Goal: Information Seeking & Learning: Learn about a topic

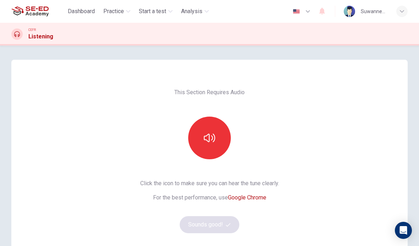
click at [216, 141] on button "button" at bounding box center [209, 137] width 43 height 43
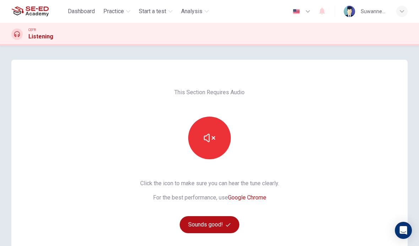
click at [221, 224] on button "Sounds good!" at bounding box center [210, 224] width 60 height 17
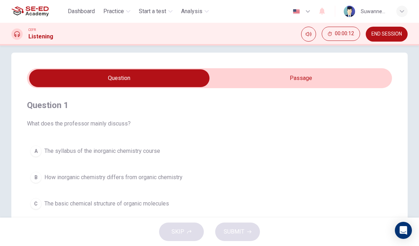
scroll to position [6, 0]
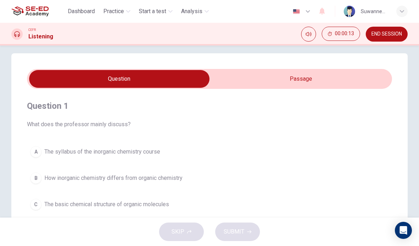
click at [304, 79] on input "checkbox" at bounding box center [119, 79] width 547 height 18
checkbox input "true"
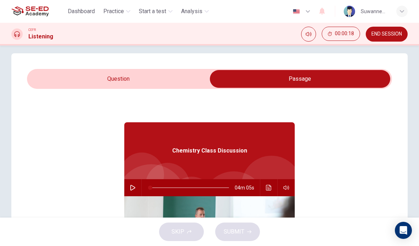
click at [138, 190] on button "button" at bounding box center [132, 187] width 11 height 17
click at [133, 186] on icon "button" at bounding box center [133, 187] width 4 height 4
click at [134, 188] on icon "button" at bounding box center [133, 187] width 6 height 6
click at [132, 188] on icon "button" at bounding box center [133, 187] width 6 height 6
type input "3"
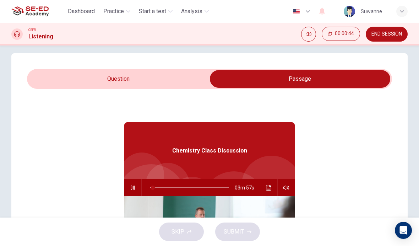
click at [144, 78] on input "checkbox" at bounding box center [299, 79] width 547 height 18
checkbox input "false"
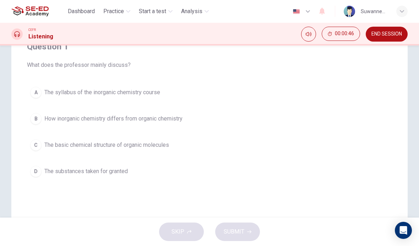
scroll to position [65, 0]
click at [42, 144] on button "C The basic chemical structure of organic molecules" at bounding box center [209, 146] width 365 height 18
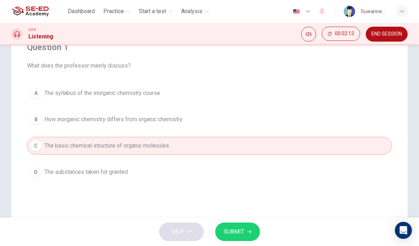
click at [243, 230] on span "SUBMIT" at bounding box center [234, 231] width 21 height 10
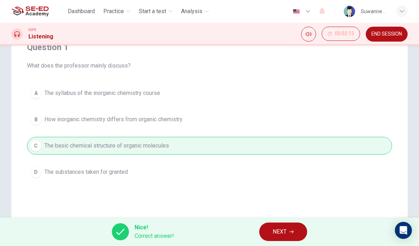
click at [288, 230] on button "NEXT" at bounding box center [283, 231] width 48 height 18
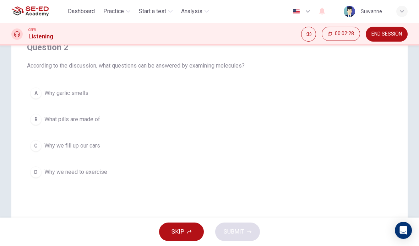
click at [44, 119] on span "What pills are made of" at bounding box center [72, 119] width 56 height 9
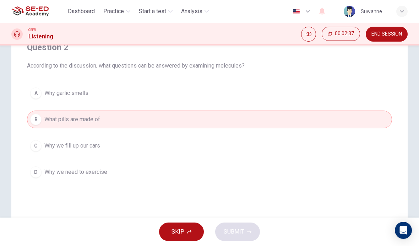
click at [86, 93] on span "Why garlic smells" at bounding box center [66, 93] width 44 height 9
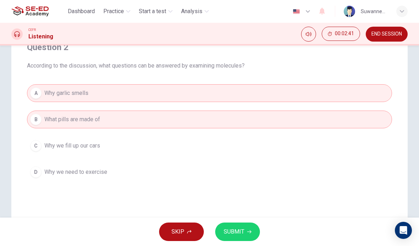
click at [242, 229] on span "SUBMIT" at bounding box center [234, 231] width 21 height 10
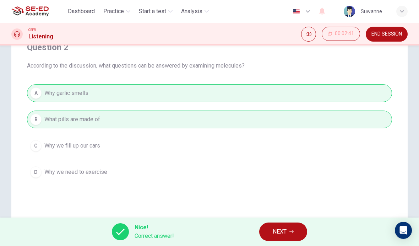
click at [280, 226] on button "NEXT" at bounding box center [283, 231] width 48 height 18
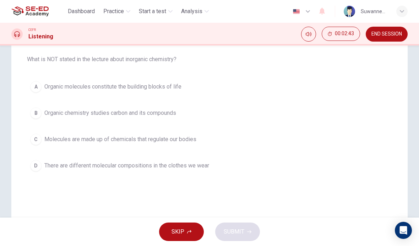
scroll to position [72, 0]
click at [38, 166] on div "D" at bounding box center [35, 164] width 11 height 11
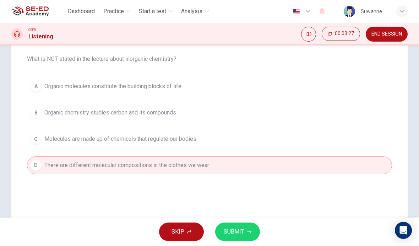
click at [243, 227] on span "SUBMIT" at bounding box center [234, 231] width 21 height 10
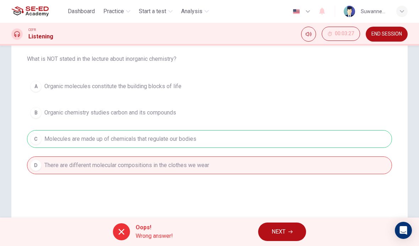
click at [288, 229] on button "NEXT" at bounding box center [282, 231] width 48 height 18
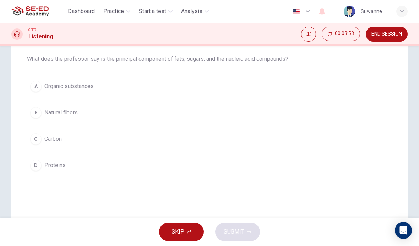
click at [33, 83] on div "A" at bounding box center [35, 86] width 11 height 11
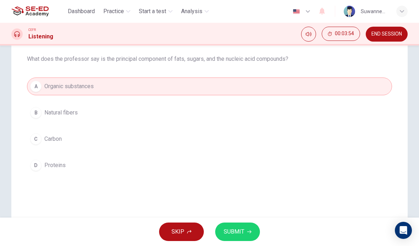
click at [244, 226] on button "SUBMIT" at bounding box center [237, 231] width 45 height 18
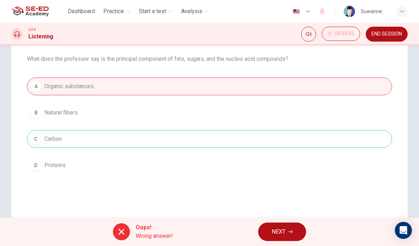
click at [286, 225] on button "NEXT" at bounding box center [282, 231] width 48 height 18
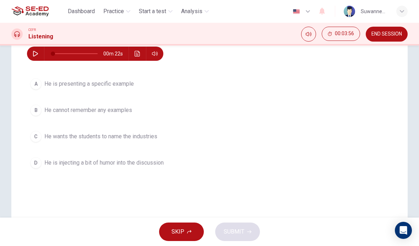
scroll to position [94, 0]
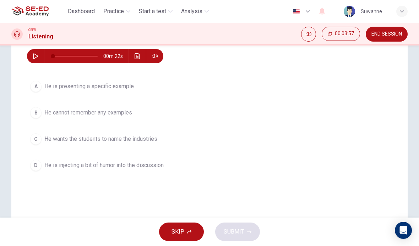
click at [118, 195] on div "Question 5 What does the professor mean when he says this? 00m 22s A He is pres…" at bounding box center [209, 107] width 396 height 285
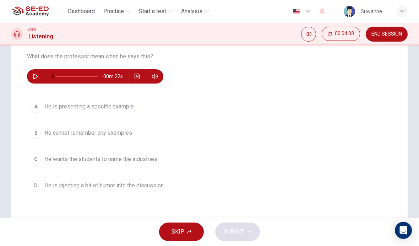
scroll to position [74, 0]
click at [39, 75] on button "button" at bounding box center [35, 77] width 11 height 14
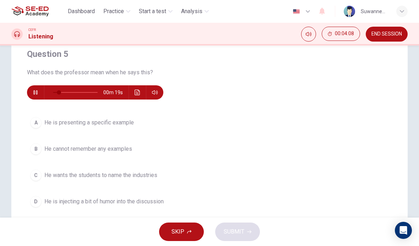
scroll to position [58, 0]
click at [34, 93] on icon "button" at bounding box center [36, 93] width 6 height 6
type input "0"
click at [35, 124] on div "A" at bounding box center [35, 122] width 11 height 11
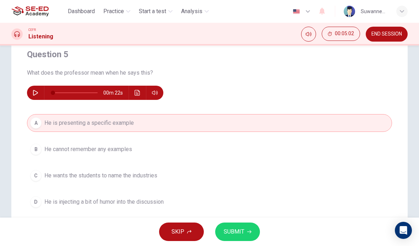
click at [236, 232] on span "SUBMIT" at bounding box center [234, 231] width 21 height 10
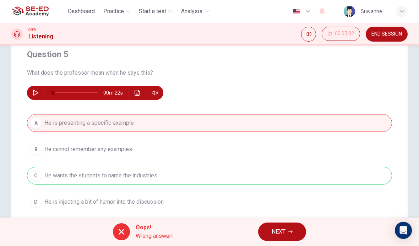
click at [288, 231] on button "NEXT" at bounding box center [282, 231] width 48 height 18
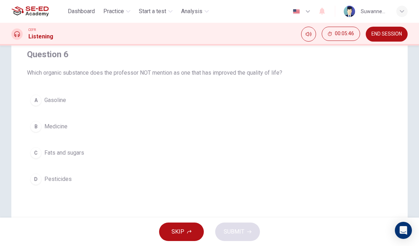
click at [39, 126] on div "B" at bounding box center [35, 126] width 11 height 11
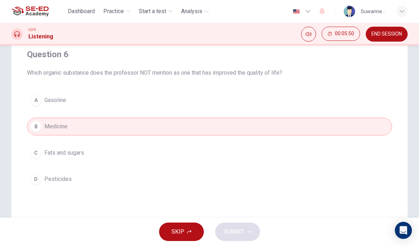
click at [67, 178] on span "Pesticides" at bounding box center [57, 179] width 27 height 9
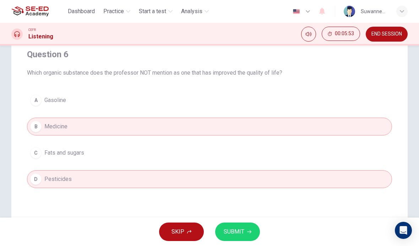
click at [240, 230] on span "SUBMIT" at bounding box center [234, 231] width 21 height 10
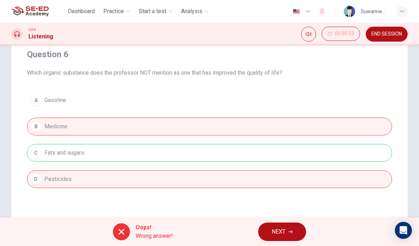
click at [288, 228] on button "NEXT" at bounding box center [282, 231] width 48 height 18
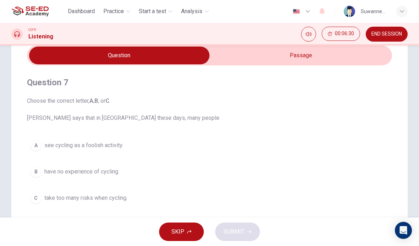
scroll to position [30, 0]
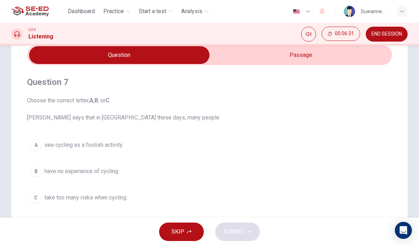
click at [314, 58] on input "checkbox" at bounding box center [119, 55] width 547 height 18
checkbox input "true"
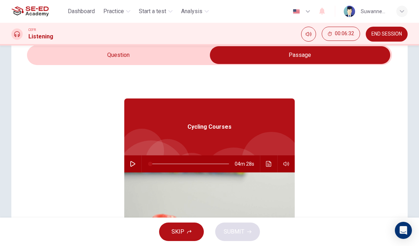
click at [138, 164] on button "button" at bounding box center [132, 163] width 11 height 17
type input "0"
click at [135, 53] on input "checkbox" at bounding box center [299, 55] width 547 height 18
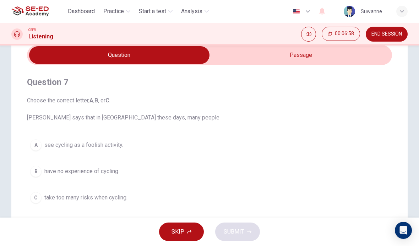
click at [42, 196] on button "C take too many risks when cycling." at bounding box center [209, 197] width 365 height 18
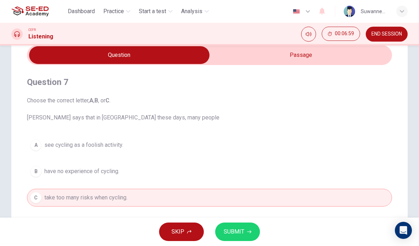
click at [238, 228] on span "SUBMIT" at bounding box center [234, 231] width 21 height 10
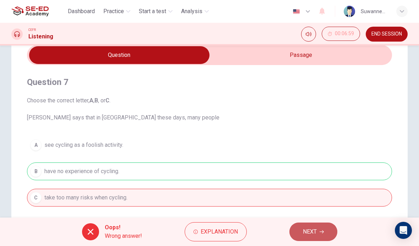
click at [307, 227] on span "NEXT" at bounding box center [310, 231] width 14 height 10
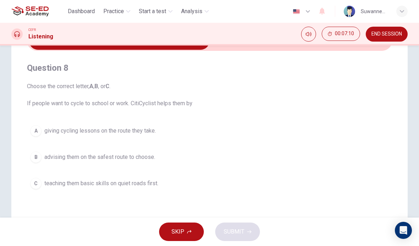
scroll to position [45, 0]
click at [39, 156] on div "B" at bounding box center [35, 155] width 11 height 11
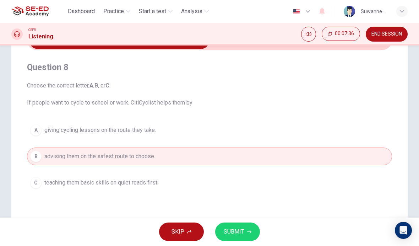
click at [248, 223] on button "SUBMIT" at bounding box center [237, 231] width 45 height 18
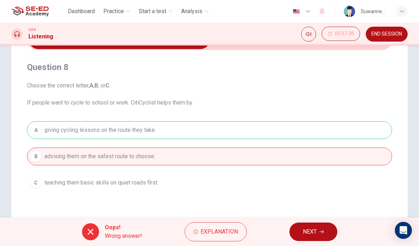
click at [314, 228] on span "NEXT" at bounding box center [310, 231] width 14 height 10
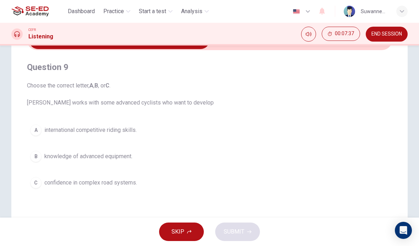
click at [143, 209] on div "Question 9 Choose the correct letter, A , B , or C . [PERSON_NAME] works with s…" at bounding box center [209, 157] width 396 height 285
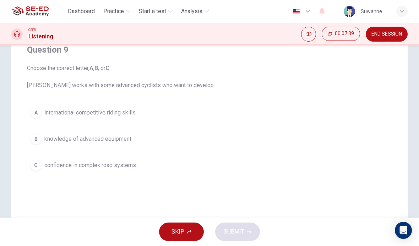
scroll to position [72, 0]
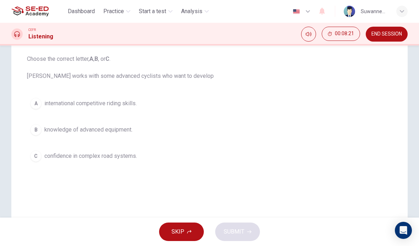
click at [44, 110] on button "A international competitive riding skills." at bounding box center [209, 103] width 365 height 18
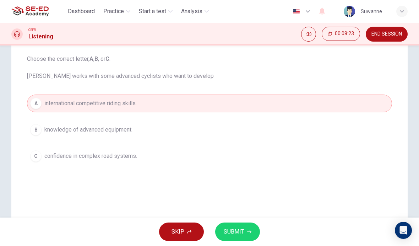
click at [243, 228] on span "SUBMIT" at bounding box center [234, 231] width 21 height 10
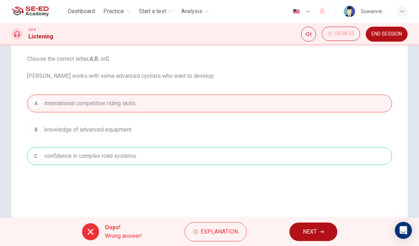
click at [312, 230] on span "NEXT" at bounding box center [310, 231] width 14 height 10
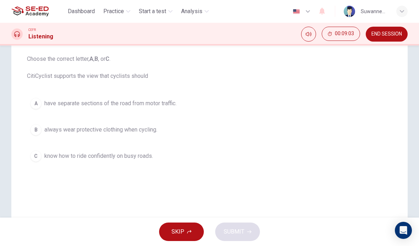
click at [37, 126] on div "B" at bounding box center [35, 129] width 11 height 11
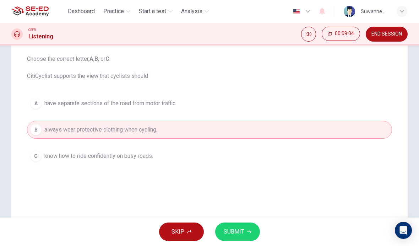
click at [248, 231] on icon "button" at bounding box center [249, 231] width 4 height 4
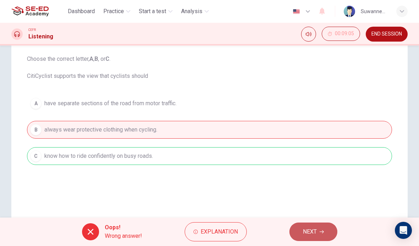
click at [318, 228] on button "NEXT" at bounding box center [313, 231] width 48 height 18
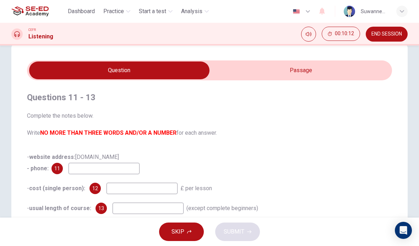
scroll to position [15, 0]
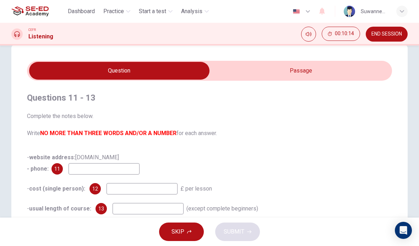
click at [301, 70] on input "checkbox" at bounding box center [119, 71] width 547 height 18
checkbox input "true"
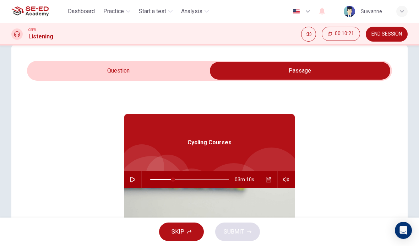
click at [252, 141] on div "Cycling Courses" at bounding box center [209, 142] width 170 height 57
click at [134, 177] on icon "button" at bounding box center [133, 179] width 6 height 6
type input "67"
click at [159, 76] on input "checkbox" at bounding box center [299, 71] width 547 height 18
checkbox input "false"
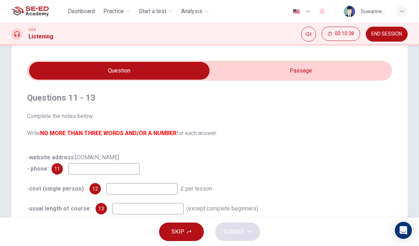
click at [89, 170] on input at bounding box center [103, 168] width 71 height 11
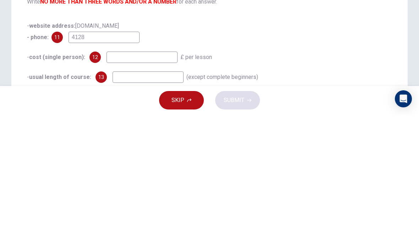
type input "4128"
click at [147, 183] on input at bounding box center [141, 188] width 71 height 11
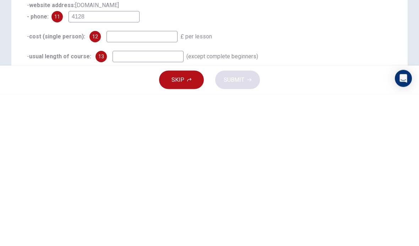
click at [143, 203] on input at bounding box center [147, 208] width 71 height 11
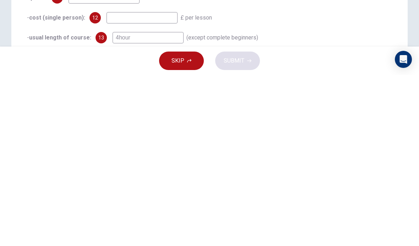
type input "4hour"
click at [147, 183] on input at bounding box center [141, 188] width 71 height 11
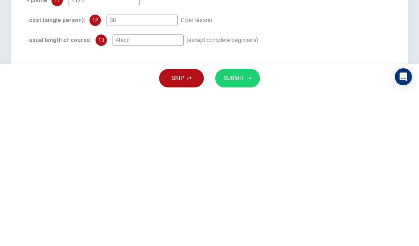
scroll to position [30, 0]
type input "38"
click at [246, 222] on button "SUBMIT" at bounding box center [237, 231] width 45 height 18
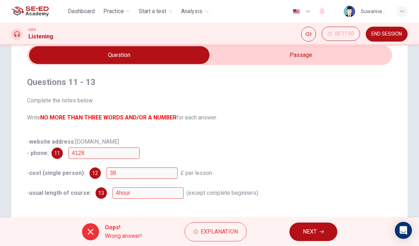
click at [222, 234] on span "Explanation" at bounding box center [218, 231] width 37 height 10
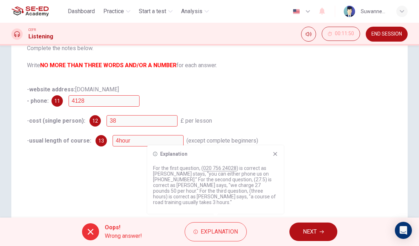
scroll to position [89, 0]
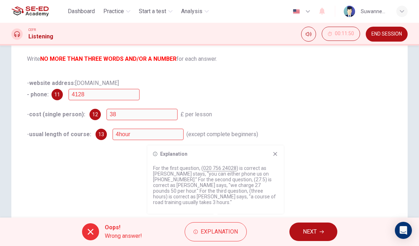
click at [316, 232] on span "NEXT" at bounding box center [310, 231] width 14 height 10
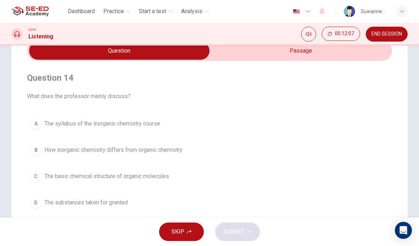
scroll to position [36, 0]
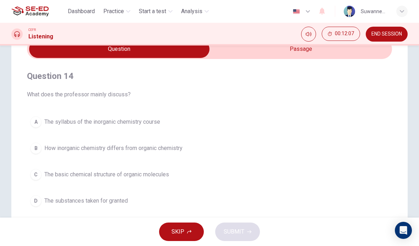
click at [38, 174] on div "C" at bounding box center [35, 174] width 11 height 11
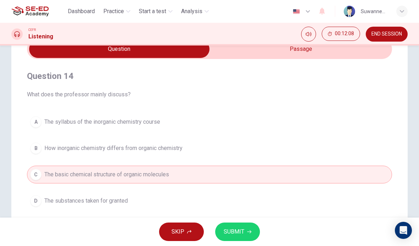
click at [242, 224] on button "SUBMIT" at bounding box center [237, 231] width 45 height 18
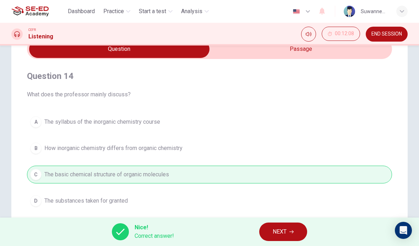
click at [292, 227] on button "NEXT" at bounding box center [283, 231] width 48 height 18
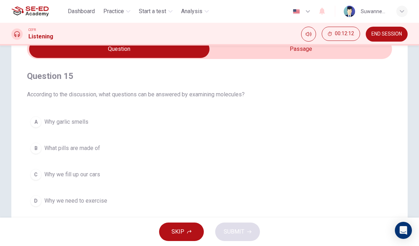
click at [62, 120] on span "Why garlic smells" at bounding box center [66, 121] width 44 height 9
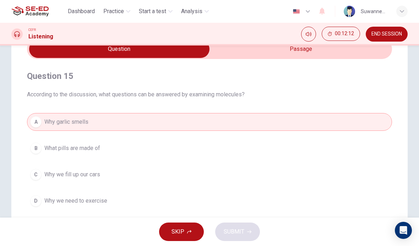
click at [79, 145] on span "What pills are made of" at bounding box center [72, 148] width 56 height 9
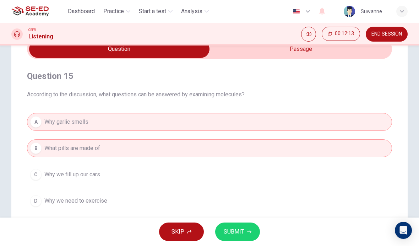
click at [253, 232] on button "SUBMIT" at bounding box center [237, 231] width 45 height 18
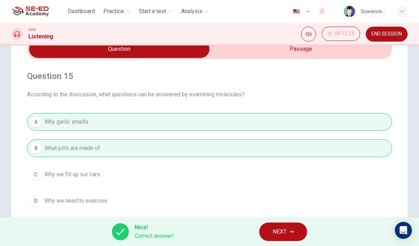
click at [290, 227] on button "NEXT" at bounding box center [283, 231] width 48 height 18
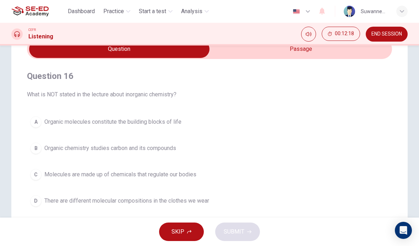
click at [94, 202] on span "There are different molecular compositions in the clothes we wear" at bounding box center [126, 200] width 165 height 9
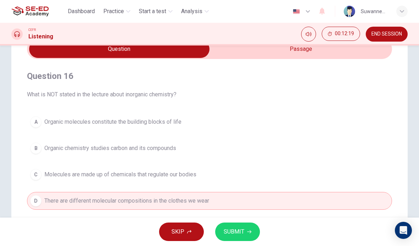
click at [239, 230] on span "SUBMIT" at bounding box center [234, 231] width 21 height 10
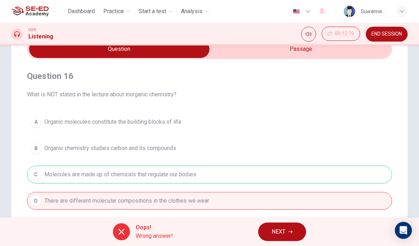
click at [279, 229] on span "NEXT" at bounding box center [278, 231] width 14 height 10
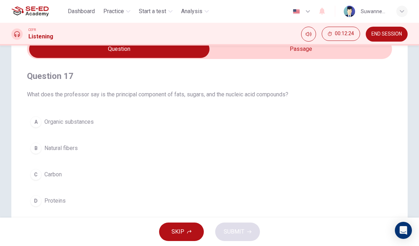
click at [45, 172] on span "Carbon" at bounding box center [52, 174] width 17 height 9
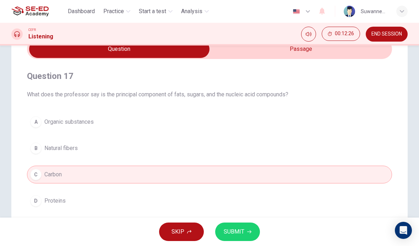
click at [238, 227] on span "SUBMIT" at bounding box center [234, 231] width 21 height 10
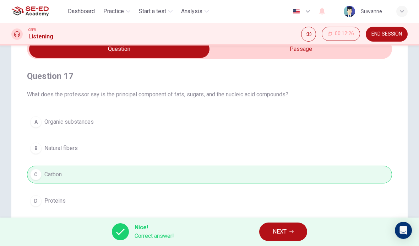
click at [286, 228] on span "NEXT" at bounding box center [279, 231] width 14 height 10
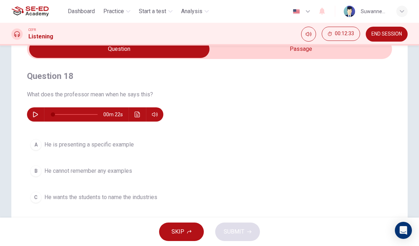
click at [40, 198] on div "C" at bounding box center [35, 196] width 11 height 11
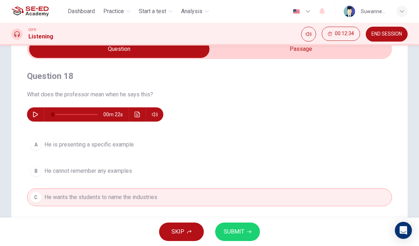
click at [231, 230] on span "SUBMIT" at bounding box center [234, 231] width 21 height 10
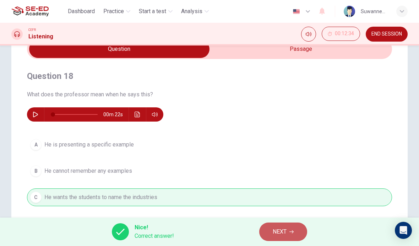
click at [281, 226] on button "NEXT" at bounding box center [283, 231] width 48 height 18
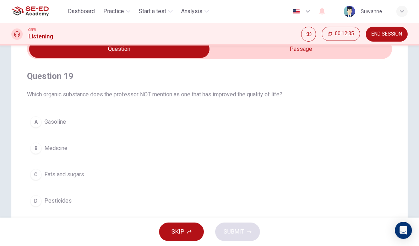
click at [45, 173] on span "Fats and sugars" at bounding box center [64, 174] width 40 height 9
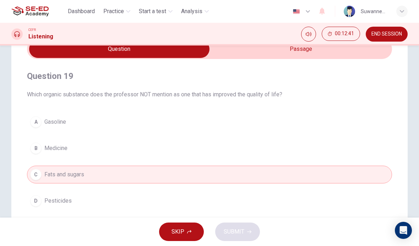
click at [56, 148] on span "Medicine" at bounding box center [55, 148] width 23 height 9
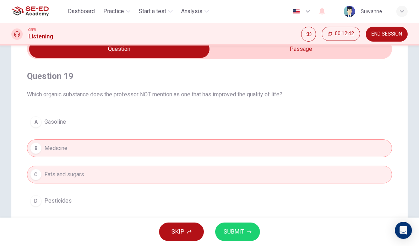
click at [236, 225] on button "SUBMIT" at bounding box center [237, 231] width 45 height 18
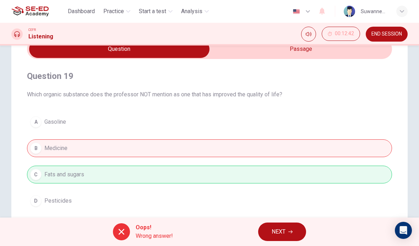
click at [281, 226] on span "NEXT" at bounding box center [278, 231] width 14 height 10
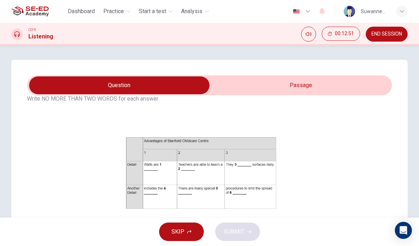
scroll to position [52, 0]
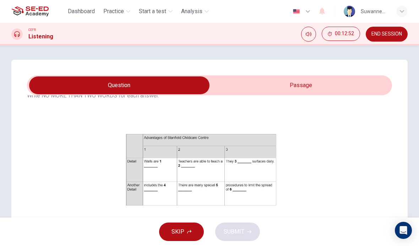
click at [218, 175] on button "Click to Zoom" at bounding box center [201, 175] width 62 height 17
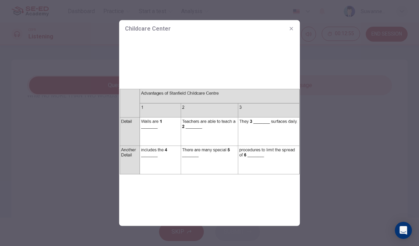
click at [291, 31] on icon "button" at bounding box center [291, 29] width 6 height 6
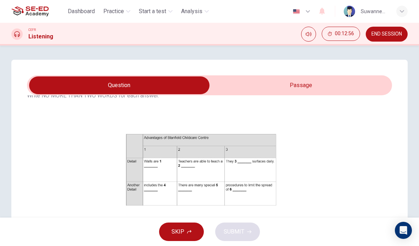
click at [311, 86] on input "checkbox" at bounding box center [119, 85] width 547 height 18
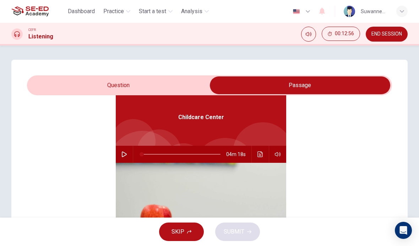
scroll to position [40, 0]
click at [125, 154] on icon "button" at bounding box center [124, 154] width 6 height 6
click at [115, 81] on input "checkbox" at bounding box center [299, 85] width 547 height 18
checkbox input "false"
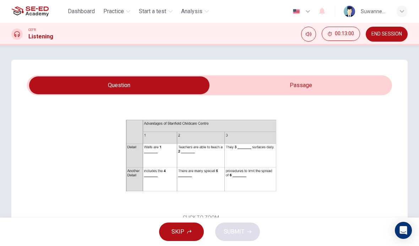
scroll to position [67, 0]
click at [215, 156] on button "Click to Zoom" at bounding box center [201, 160] width 62 height 17
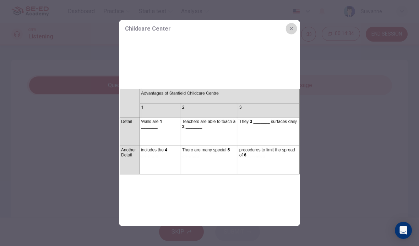
click at [296, 27] on button "button" at bounding box center [291, 28] width 11 height 11
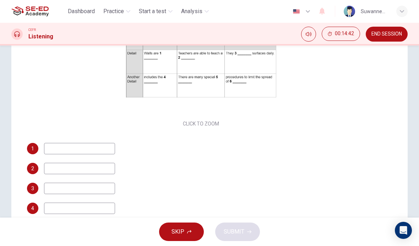
scroll to position [65, 0]
click at [81, 147] on input at bounding box center [79, 147] width 71 height 11
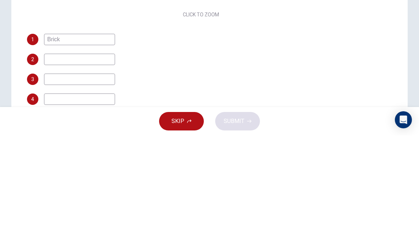
scroll to position [95, 0]
type input "Brick"
click at [61, 162] on input at bounding box center [79, 167] width 71 height 11
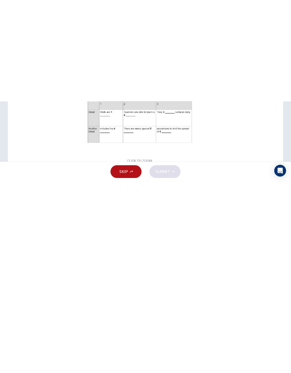
scroll to position [2, 0]
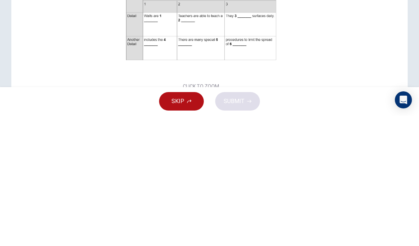
type input "Children"
click at [300, 99] on div "Click to Zoom" at bounding box center [201, 160] width 348 height 122
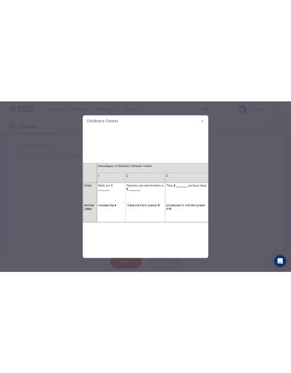
scroll to position [14, 0]
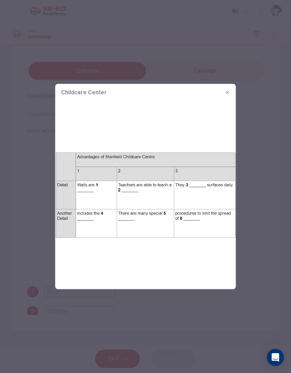
click at [226, 90] on icon "button" at bounding box center [228, 93] width 6 height 6
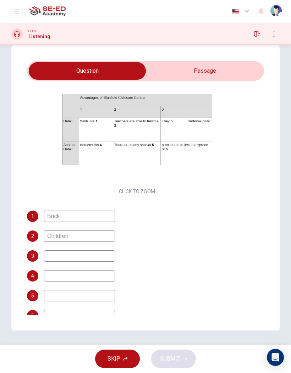
scroll to position [78, 0]
click at [57, 245] on input at bounding box center [79, 255] width 71 height 11
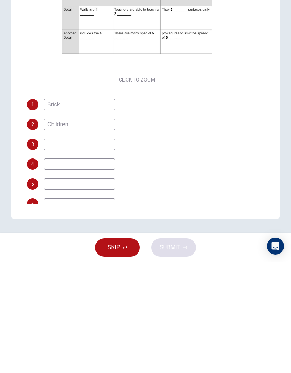
click at [53, 245] on input at bounding box center [79, 295] width 71 height 11
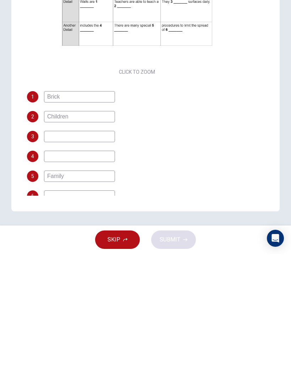
scroll to position [0, 0]
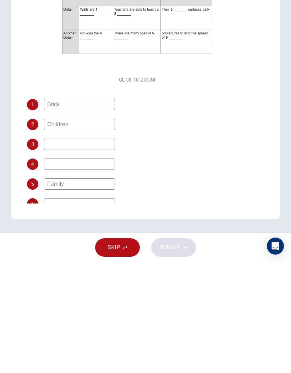
type input "Family"
click at [102, 245] on input at bounding box center [79, 315] width 71 height 11
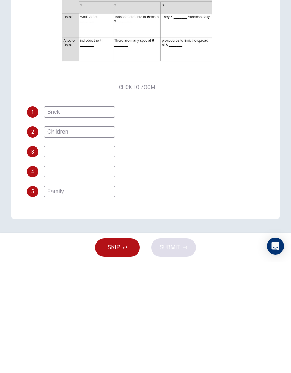
scroll to position [70, 0]
type input "Business"
click at [68, 82] on div "Click to Zoom" at bounding box center [137, 143] width 220 height 122
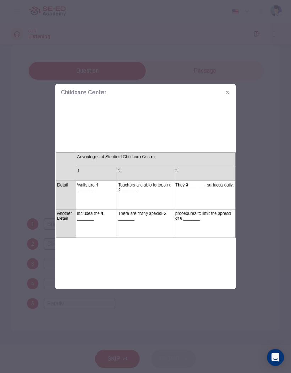
click at [223, 94] on button "button" at bounding box center [227, 92] width 11 height 11
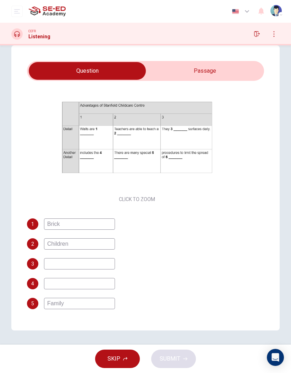
click at [54, 245] on input at bounding box center [79, 283] width 71 height 11
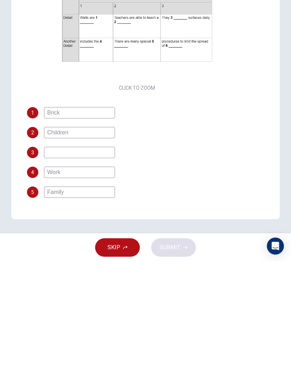
type input "Work"
click at [73, 245] on input at bounding box center [79, 263] width 71 height 11
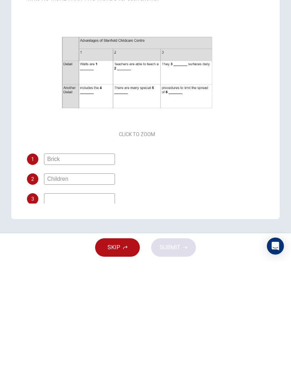
scroll to position [20, 0]
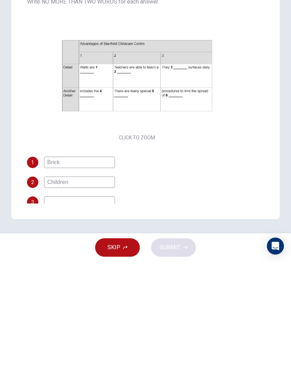
click at [123, 184] on button "Click to Zoom" at bounding box center [137, 192] width 62 height 17
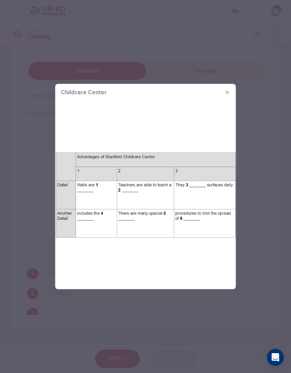
click at [222, 92] on button "button" at bounding box center [227, 92] width 11 height 11
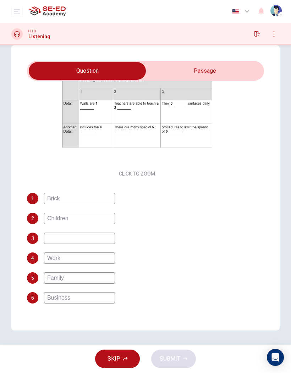
scroll to position [95, 0]
click at [66, 238] on input at bounding box center [79, 238] width 71 height 11
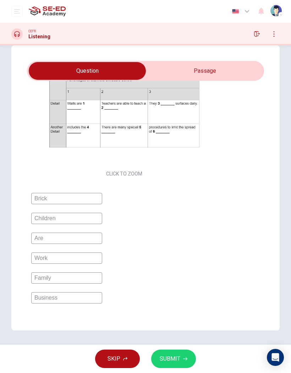
type input "Are"
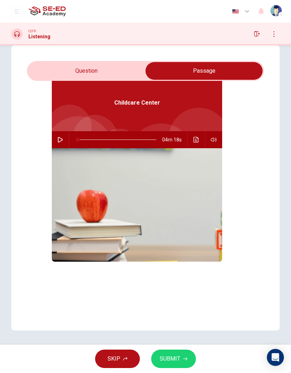
click at [172, 245] on button "SUBMIT" at bounding box center [173, 359] width 45 height 18
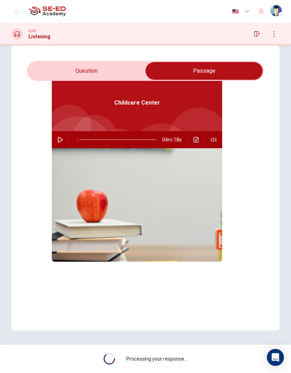
click at [64, 71] on input "checkbox" at bounding box center [204, 71] width 356 height 18
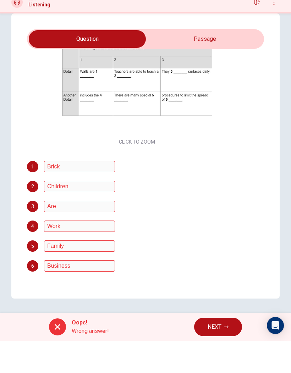
scroll to position [0, 0]
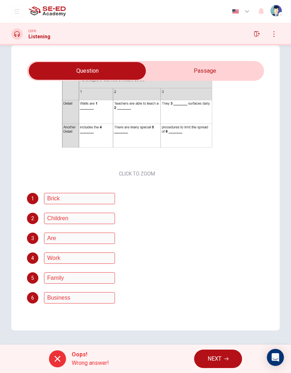
click at [199, 68] on input "checkbox" at bounding box center [88, 71] width 356 height 18
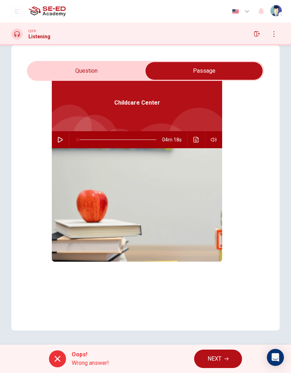
scroll to position [40, 0]
click at [73, 66] on input "checkbox" at bounding box center [204, 71] width 356 height 18
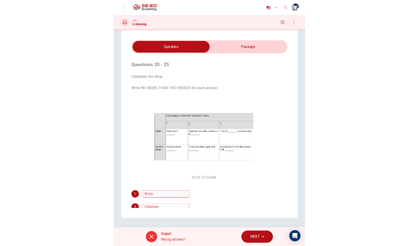
scroll to position [0, 0]
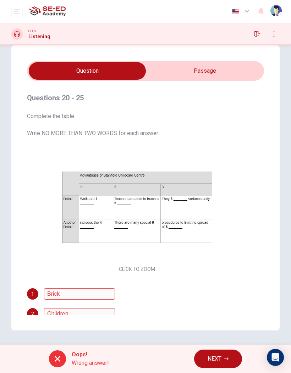
click at [187, 75] on input "checkbox" at bounding box center [88, 71] width 356 height 18
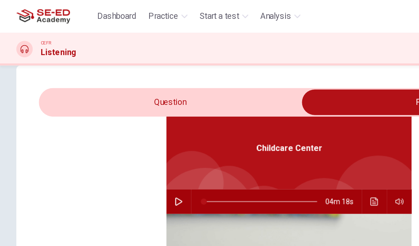
scroll to position [40, 0]
click at [182, 69] on input "checkbox" at bounding box center [299, 71] width 547 height 18
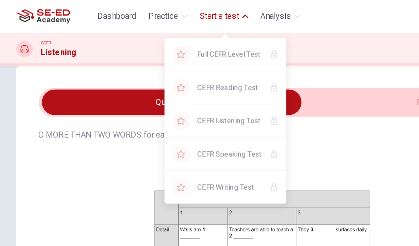
click at [227, 113] on div "Click to Zoom" at bounding box center [182, 173] width 348 height 122
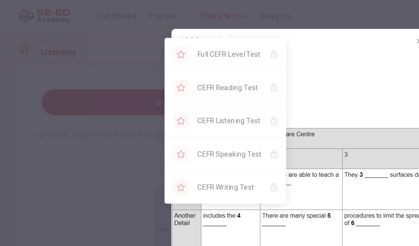
click at [239, 105] on img at bounding box center [209, 131] width 181 height 188
click at [232, 59] on img at bounding box center [209, 131] width 181 height 188
click at [230, 58] on img at bounding box center [209, 131] width 181 height 188
click at [230, 57] on img at bounding box center [209, 131] width 181 height 188
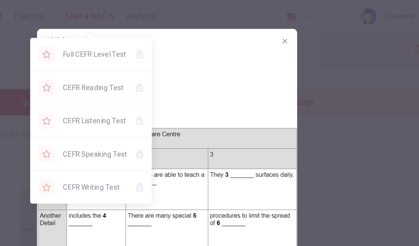
click at [199, 38] on img at bounding box center [209, 131] width 181 height 188
click at [286, 32] on button "button" at bounding box center [291, 28] width 11 height 11
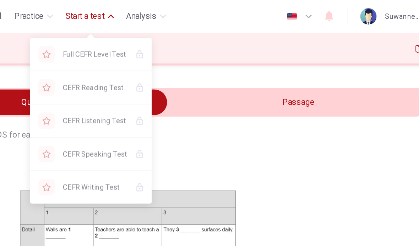
click at [215, 73] on input "checkbox" at bounding box center [119, 71] width 547 height 18
checkbox input "true"
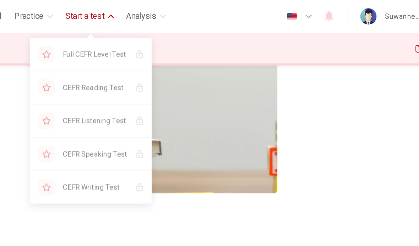
scroll to position [142, 0]
click at [103, 12] on span "Practice" at bounding box center [113, 11] width 21 height 9
click at [137, 38] on span "Full CEFR Level Test" at bounding box center [159, 37] width 45 height 9
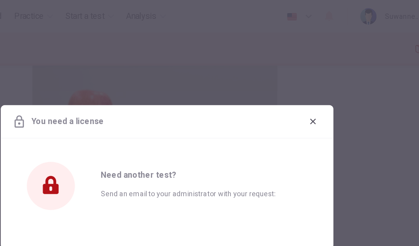
click at [309, 84] on icon "button" at bounding box center [311, 84] width 4 height 4
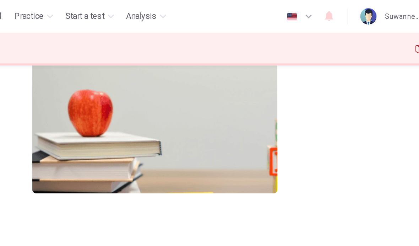
click at [103, 12] on span "Practice" at bounding box center [113, 11] width 21 height 9
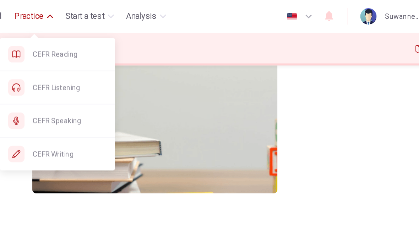
click at [116, 61] on span "CEFR Listening" at bounding box center [141, 60] width 51 height 9
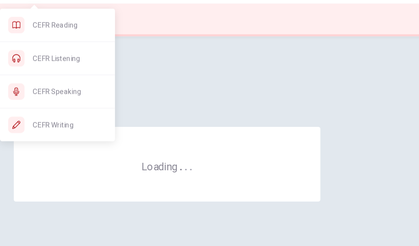
scroll to position [0, 0]
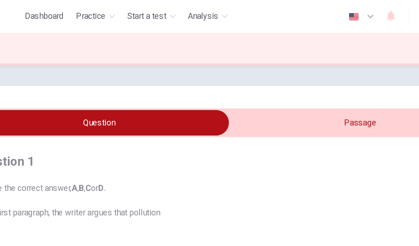
click at [214, 88] on input "checkbox" at bounding box center [119, 85] width 547 height 18
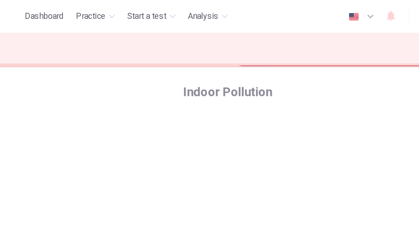
scroll to position [48, 0]
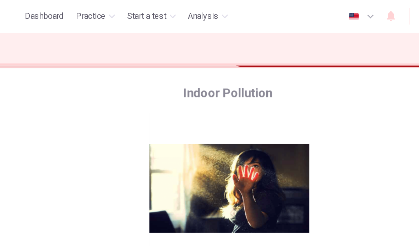
click at [179, 141] on button "Click to Zoom" at bounding box center [210, 140] width 62 height 17
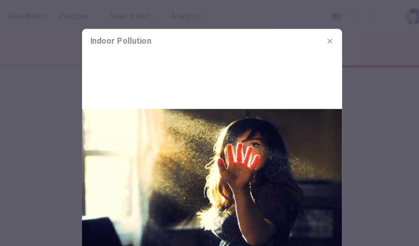
click at [286, 25] on button "button" at bounding box center [291, 28] width 11 height 11
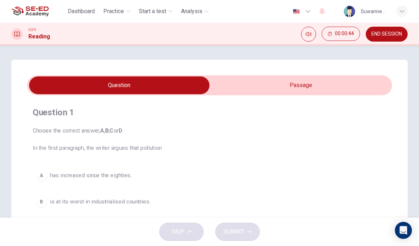
scroll to position [0, 0]
click at [292, 84] on input "checkbox" at bounding box center [119, 85] width 547 height 18
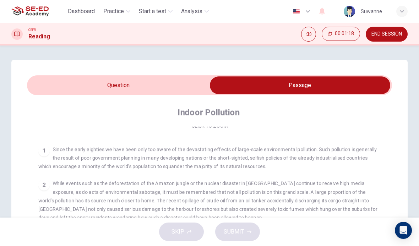
scroll to position [121, 0]
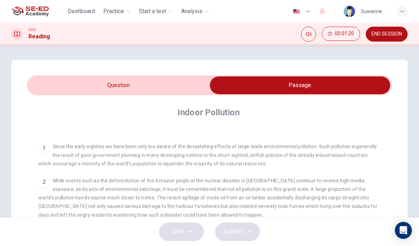
click at [76, 87] on input "checkbox" at bounding box center [299, 85] width 547 height 18
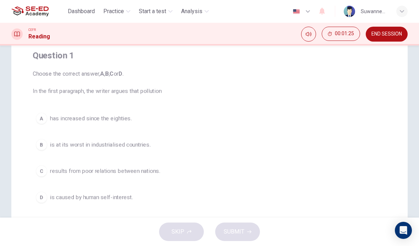
scroll to position [57, 0]
click at [46, 195] on div "D" at bounding box center [41, 196] width 11 height 11
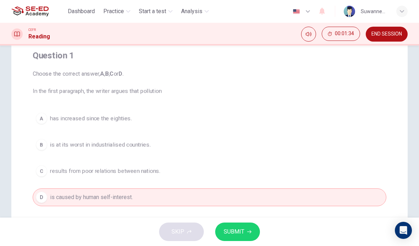
click at [249, 228] on button "SUBMIT" at bounding box center [237, 231] width 45 height 18
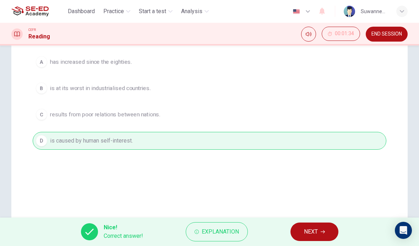
scroll to position [115, 0]
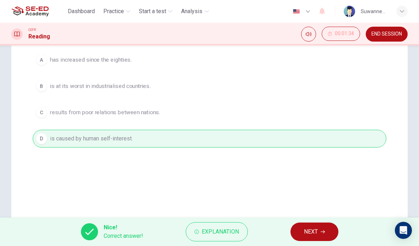
click at [236, 231] on span "Explanation" at bounding box center [220, 231] width 37 height 10
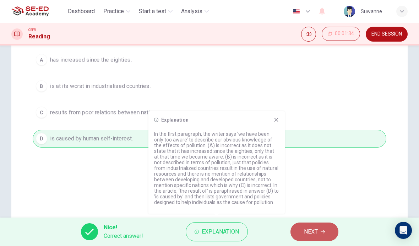
click at [316, 228] on span "NEXT" at bounding box center [311, 231] width 14 height 10
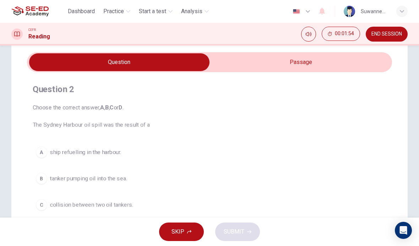
scroll to position [20, 0]
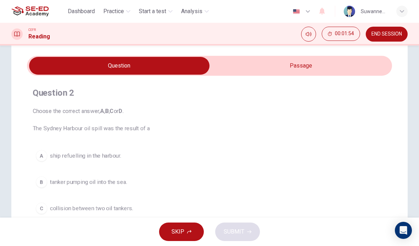
click at [293, 67] on input "checkbox" at bounding box center [119, 66] width 547 height 18
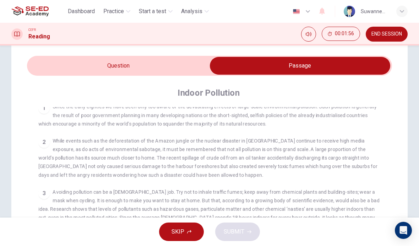
scroll to position [142, 0]
click at [137, 64] on input "checkbox" at bounding box center [299, 66] width 547 height 18
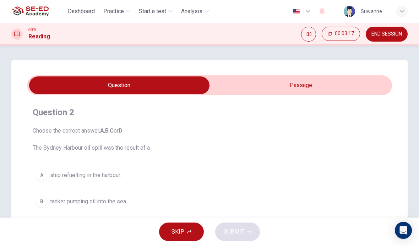
scroll to position [0, 0]
click at [299, 88] on input "checkbox" at bounding box center [119, 85] width 547 height 18
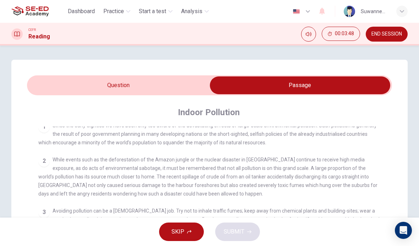
click at [159, 79] on input "checkbox" at bounding box center [299, 85] width 547 height 18
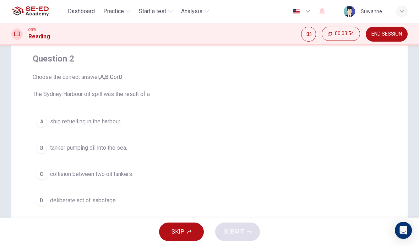
scroll to position [55, 0]
click at [48, 145] on button "B tanker pumping oil into the sea." at bounding box center [209, 146] width 353 height 18
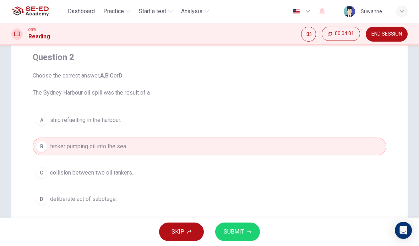
click at [248, 227] on button "SUBMIT" at bounding box center [237, 231] width 45 height 18
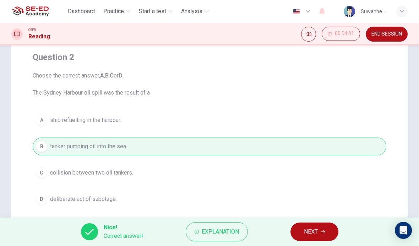
click at [315, 223] on button "NEXT" at bounding box center [314, 231] width 48 height 18
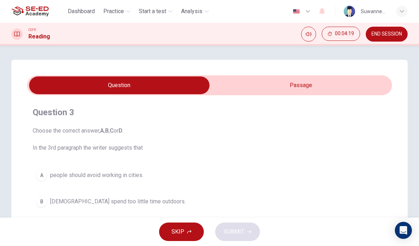
scroll to position [0, 0]
click at [310, 81] on input "checkbox" at bounding box center [119, 85] width 547 height 18
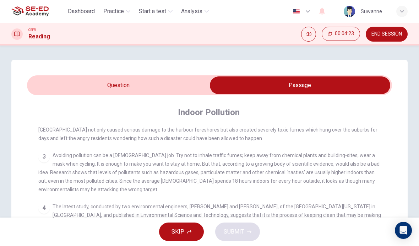
scroll to position [197, 0]
click at [125, 84] on input "checkbox" at bounding box center [299, 85] width 547 height 18
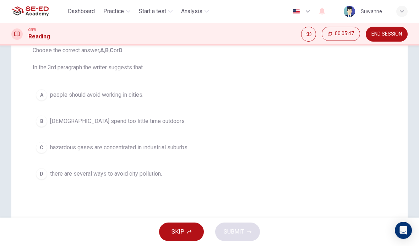
scroll to position [81, 0]
click at [46, 124] on div "B" at bounding box center [41, 120] width 11 height 11
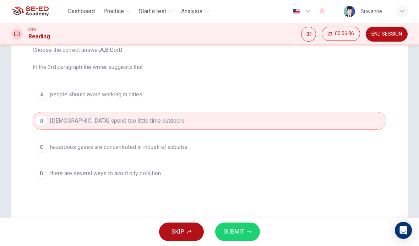
click at [246, 228] on button "SUBMIT" at bounding box center [237, 231] width 45 height 18
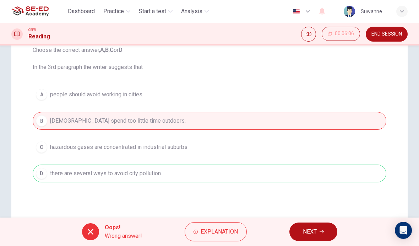
click at [227, 232] on span "Explanation" at bounding box center [218, 231] width 37 height 10
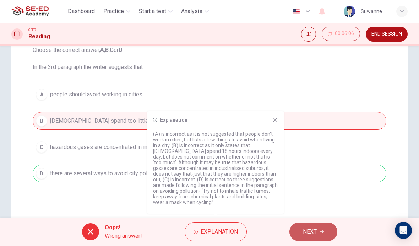
click at [309, 228] on span "NEXT" at bounding box center [310, 231] width 14 height 10
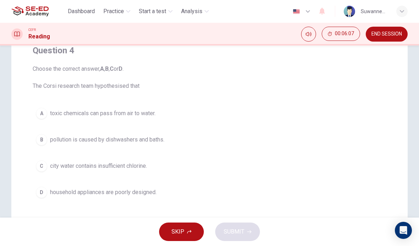
scroll to position [61, 0]
click at [42, 114] on div "A" at bounding box center [41, 113] width 11 height 11
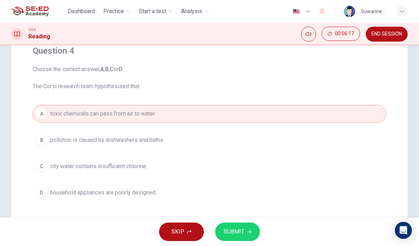
click at [232, 232] on span "SUBMIT" at bounding box center [234, 231] width 21 height 10
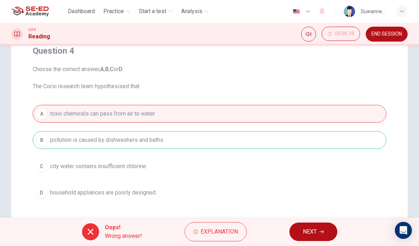
click at [232, 228] on span "Explanation" at bounding box center [218, 231] width 37 height 10
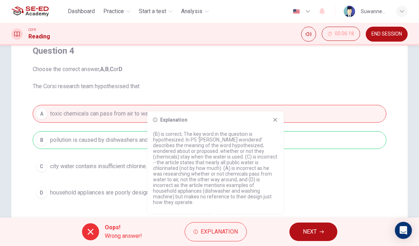
click at [326, 164] on div "A toxic chemicals can pass from air to water. B pollution is caused by dishwash…" at bounding box center [209, 153] width 353 height 97
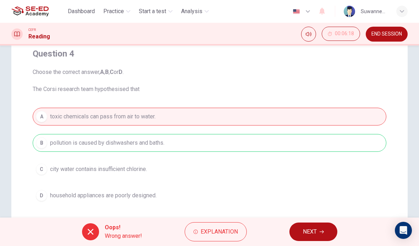
scroll to position [63, 0]
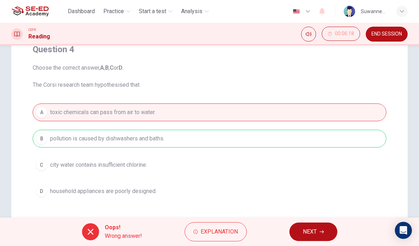
click at [315, 229] on span "NEXT" at bounding box center [310, 231] width 14 height 10
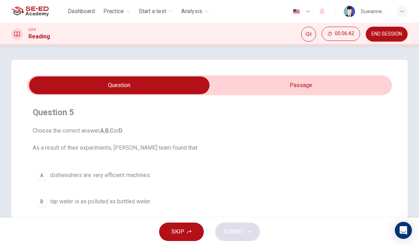
scroll to position [0, 0]
click at [310, 87] on input "checkbox" at bounding box center [119, 85] width 547 height 18
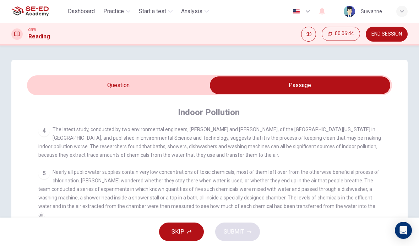
scroll to position [275, 0]
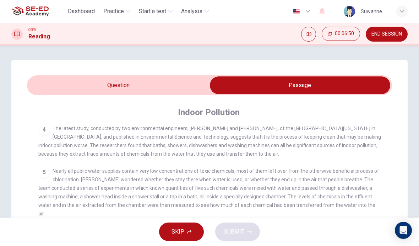
click at [162, 84] on input "checkbox" at bounding box center [299, 85] width 547 height 18
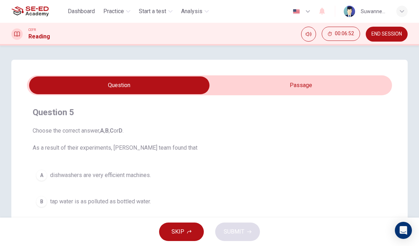
click at [322, 87] on input "checkbox" at bounding box center [119, 85] width 547 height 18
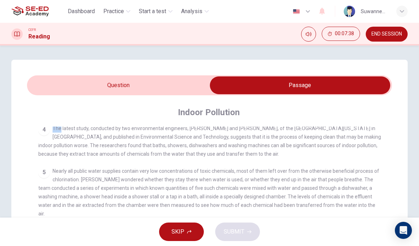
click at [136, 86] on input "checkbox" at bounding box center [299, 85] width 547 height 18
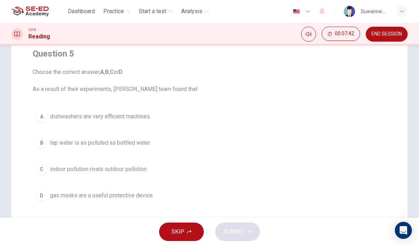
scroll to position [60, 0]
click at [45, 168] on div "C" at bounding box center [41, 167] width 11 height 11
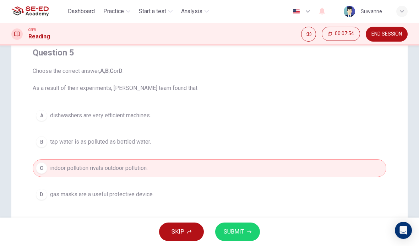
click at [231, 231] on span "SUBMIT" at bounding box center [234, 231] width 21 height 10
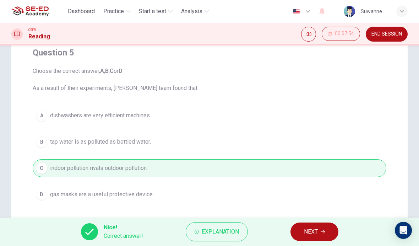
click at [315, 230] on span "NEXT" at bounding box center [311, 231] width 14 height 10
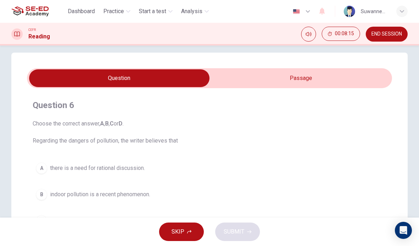
scroll to position [5, 0]
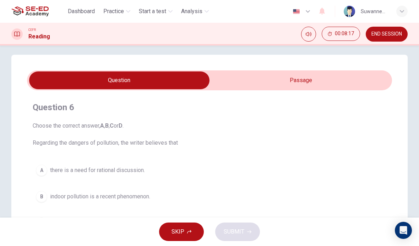
click at [310, 84] on input "checkbox" at bounding box center [119, 80] width 547 height 18
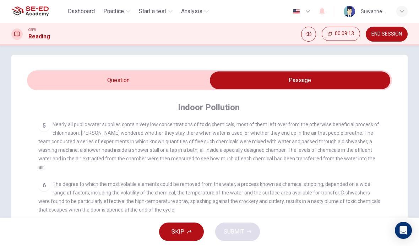
scroll to position [323, 0]
click at [131, 78] on input "checkbox" at bounding box center [299, 80] width 547 height 18
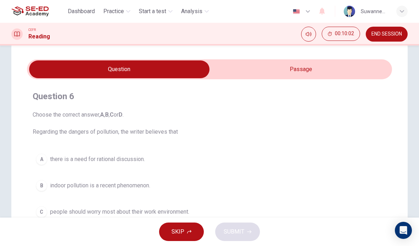
scroll to position [16, 0]
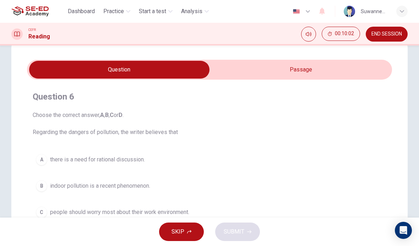
click at [305, 71] on input "checkbox" at bounding box center [119, 70] width 547 height 18
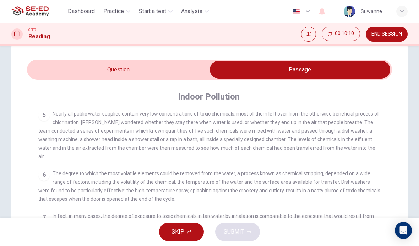
click at [386, 149] on div "CLICK TO ZOOM Click to Zoom 1 Since the early eighties we have been only too aw…" at bounding box center [214, 238] width 352 height 254
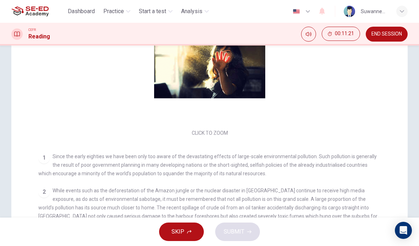
scroll to position [0, 0]
checkbox input "false"
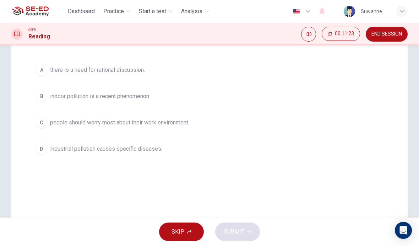
scroll to position [104, 0]
click at [49, 96] on button "B indoor pollution is a recent phenomenon." at bounding box center [209, 97] width 353 height 18
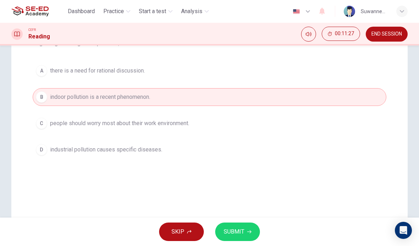
click at [248, 224] on button "SUBMIT" at bounding box center [237, 231] width 45 height 18
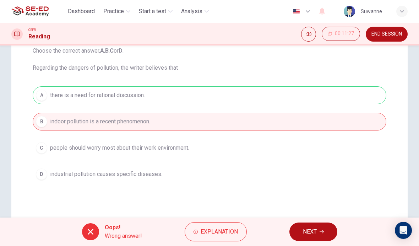
scroll to position [78, 0]
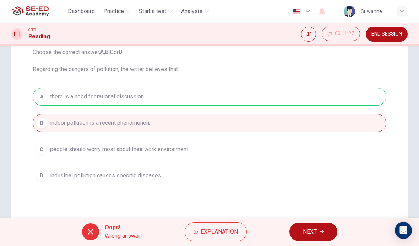
click at [231, 232] on span "Explanation" at bounding box center [218, 231] width 37 height 10
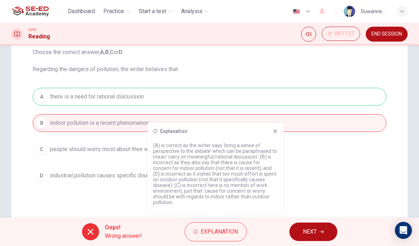
click at [310, 224] on button "NEXT" at bounding box center [313, 231] width 48 height 18
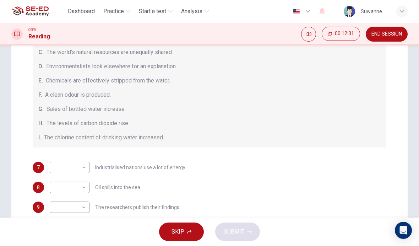
scroll to position [71, 0]
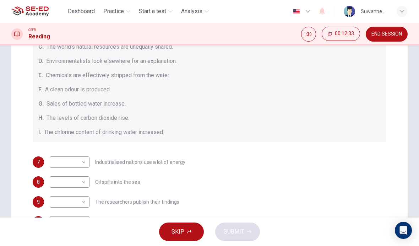
click at [86, 164] on body "This site uses cookies, as explained in our Privacy Policy . If you agree to th…" at bounding box center [209, 123] width 419 height 246
click at [62, 176] on li "D" at bounding box center [70, 177] width 40 height 11
type input "D"
click at [86, 179] on body "This site uses cookies, as explained in our Privacy Policy . If you agree to th…" at bounding box center [209, 123] width 419 height 246
click at [62, 177] on li "D" at bounding box center [70, 177] width 40 height 11
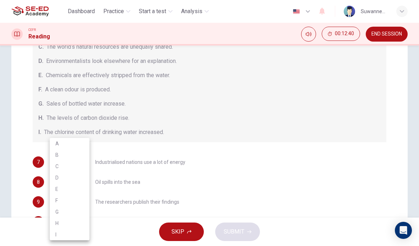
type input "D"
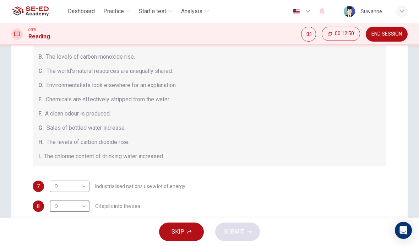
scroll to position [46, 0]
click at [86, 184] on body "This site uses cookies, as explained in our Privacy Policy . If you agree to th…" at bounding box center [209, 123] width 419 height 246
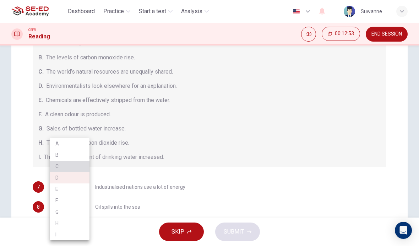
click at [76, 164] on li "C" at bounding box center [70, 165] width 40 height 11
type input "C"
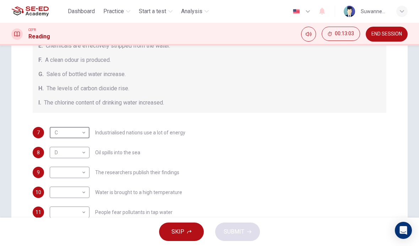
scroll to position [101, 0]
click at [86, 173] on body "This site uses cookies, as explained in our Privacy Policy . If you agree to th…" at bounding box center [209, 123] width 419 height 246
click at [67, 152] on li "B" at bounding box center [70, 154] width 40 height 11
type input "B"
click at [87, 190] on body "This site uses cookies, as explained in our Privacy Policy . If you agree to th…" at bounding box center [209, 123] width 419 height 246
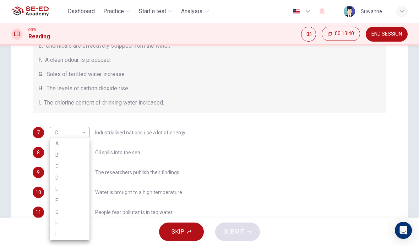
click at [62, 235] on li "I" at bounding box center [70, 233] width 40 height 11
type input "I"
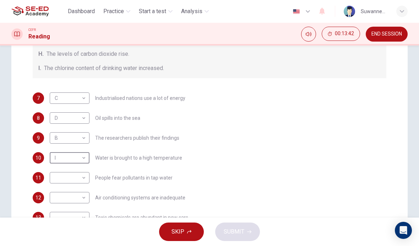
scroll to position [152, 0]
click at [86, 177] on body "This site uses cookies, as explained in our Privacy Policy . If you agree to th…" at bounding box center [209, 123] width 419 height 246
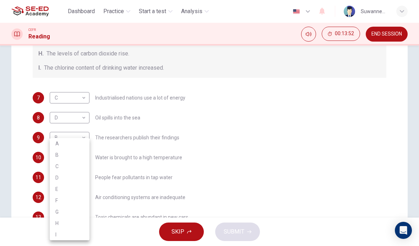
click at [106, 94] on div at bounding box center [209, 123] width 419 height 246
click at [86, 173] on body "This site uses cookies, as explained in our Privacy Policy . If you agree to th…" at bounding box center [209, 123] width 419 height 246
click at [63, 234] on li "I" at bounding box center [70, 233] width 40 height 11
type input "I"
click at [87, 157] on body "This site uses cookies, as explained in our Privacy Policy . If you agree to th…" at bounding box center [209, 123] width 419 height 246
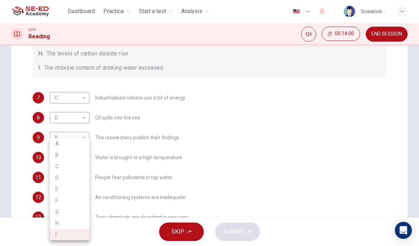
click at [70, 222] on li "H" at bounding box center [70, 222] width 40 height 11
type input "H"
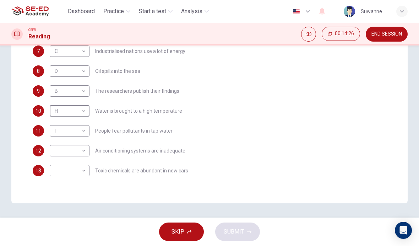
scroll to position [199, 0]
click at [86, 167] on body "This site uses cookies, as explained in our Privacy Policy . If you agree to th…" at bounding box center [209, 123] width 419 height 246
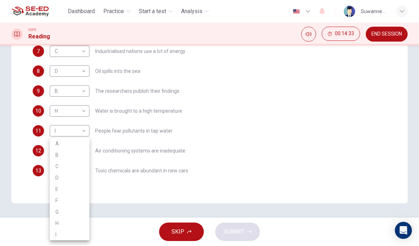
click at [235, 77] on div at bounding box center [209, 123] width 419 height 246
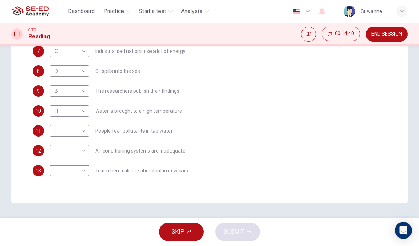
scroll to position [101, 0]
click at [86, 151] on body "This site uses cookies, as explained in our Privacy Policy . If you agree to th…" at bounding box center [209, 123] width 419 height 246
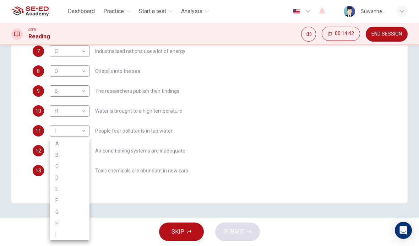
click at [66, 221] on li "H" at bounding box center [70, 222] width 40 height 11
type input "H"
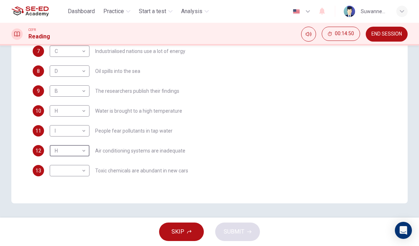
scroll to position [199, 0]
click at [86, 169] on body "This site uses cookies, as explained in our Privacy Policy . If you agree to th…" at bounding box center [209, 123] width 419 height 246
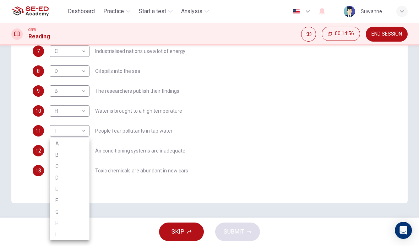
click at [61, 223] on li "H" at bounding box center [70, 222] width 40 height 11
type input "H"
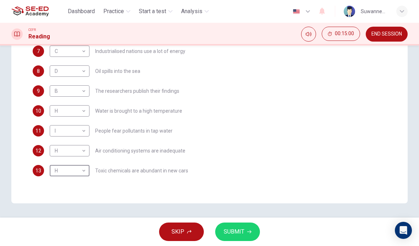
click at [86, 147] on body "This site uses cookies, as explained in our Privacy Policy . If you agree to th…" at bounding box center [209, 123] width 419 height 246
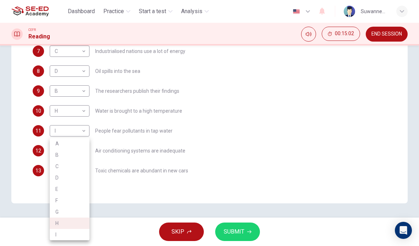
click at [149, 140] on div at bounding box center [209, 123] width 419 height 246
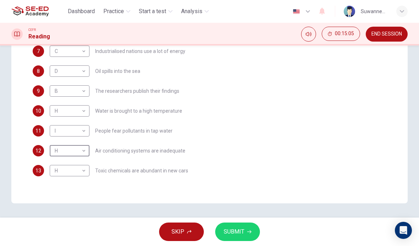
scroll to position [101, 0]
click at [86, 130] on body "This site uses cookies, as explained in our Privacy Policy . If you agree to th…" at bounding box center [209, 123] width 419 height 246
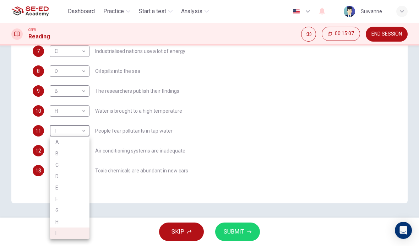
click at [62, 195] on li "F" at bounding box center [70, 198] width 40 height 11
type input "F"
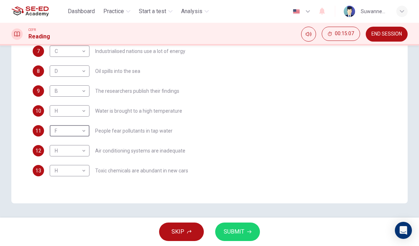
click at [244, 232] on button "SUBMIT" at bounding box center [237, 231] width 45 height 18
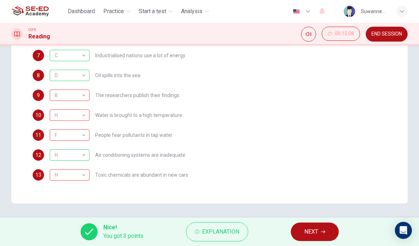
scroll to position [98, 0]
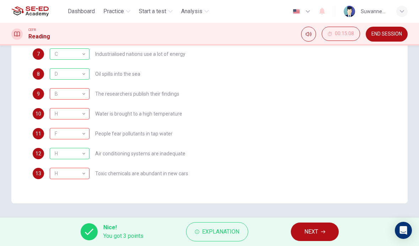
click at [221, 227] on span "Explanation" at bounding box center [220, 231] width 37 height 10
click at [323, 137] on div "11 F F ​ People fear pollutants in tap water" at bounding box center [209, 133] width 353 height 11
click at [317, 232] on span "NEXT" at bounding box center [311, 231] width 14 height 10
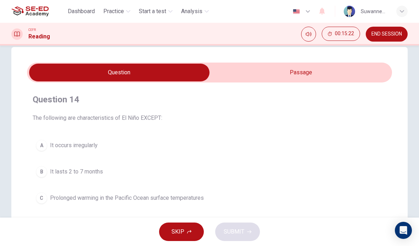
scroll to position [12, 0]
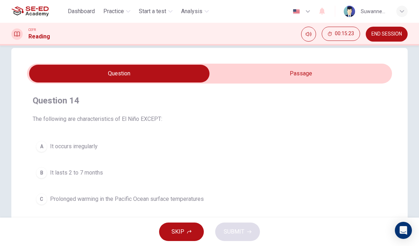
click at [307, 72] on input "checkbox" at bounding box center [119, 74] width 547 height 18
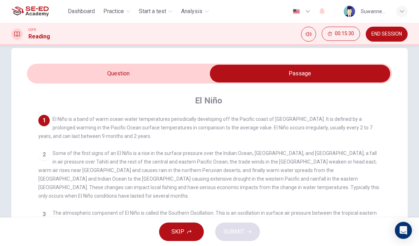
click at [129, 81] on input "checkbox" at bounding box center [299, 74] width 547 height 18
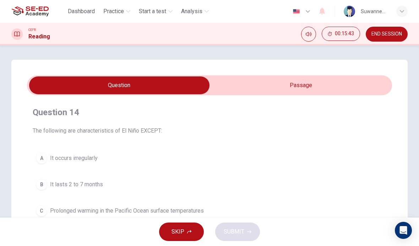
scroll to position [0, 0]
click at [314, 88] on input "checkbox" at bounding box center [119, 85] width 547 height 18
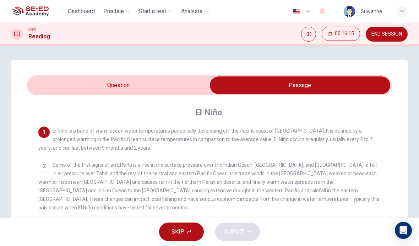
click at [133, 93] on input "checkbox" at bounding box center [299, 85] width 547 height 18
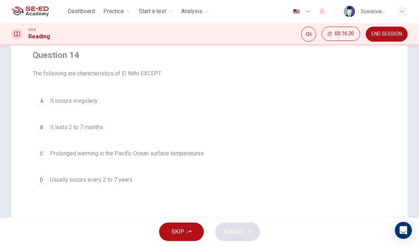
scroll to position [57, 0]
click at [42, 183] on div "D" at bounding box center [41, 178] width 11 height 11
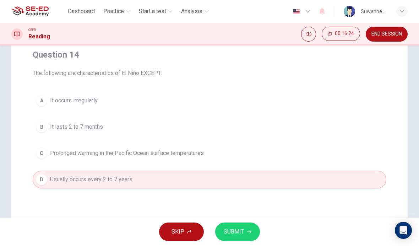
click at [250, 228] on button "SUBMIT" at bounding box center [237, 231] width 45 height 18
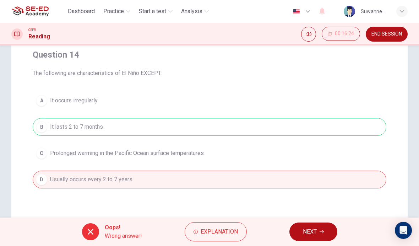
click at [226, 227] on span "Explanation" at bounding box center [218, 231] width 37 height 10
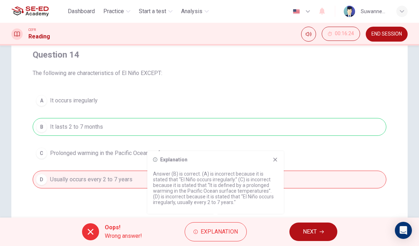
click at [319, 228] on button "NEXT" at bounding box center [313, 231] width 48 height 18
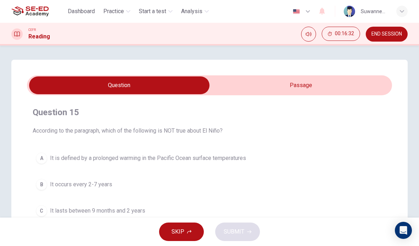
scroll to position [0, 0]
click at [307, 88] on input "checkbox" at bounding box center [119, 85] width 547 height 18
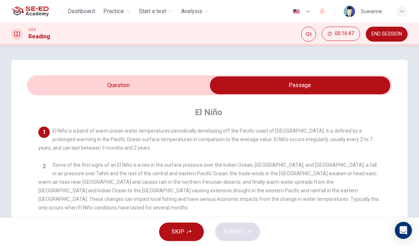
scroll to position [0, 0]
click at [134, 85] on input "checkbox" at bounding box center [299, 85] width 547 height 18
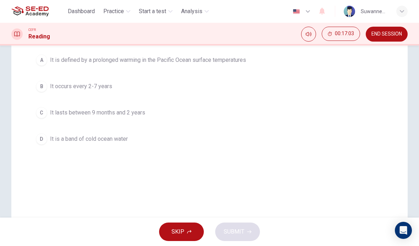
scroll to position [99, 0]
click at [40, 113] on div "C" at bounding box center [41, 111] width 11 height 11
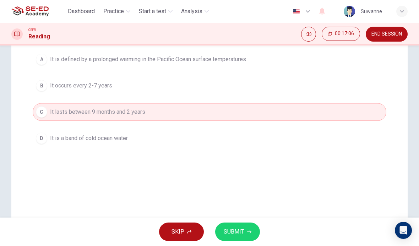
click at [250, 228] on button "SUBMIT" at bounding box center [237, 231] width 45 height 18
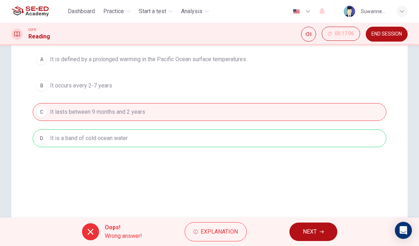
click at [224, 234] on span "Explanation" at bounding box center [218, 231] width 37 height 10
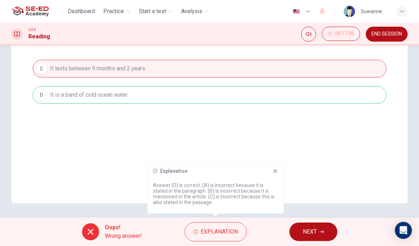
scroll to position [142, 0]
click at [317, 229] on button "NEXT" at bounding box center [313, 231] width 48 height 18
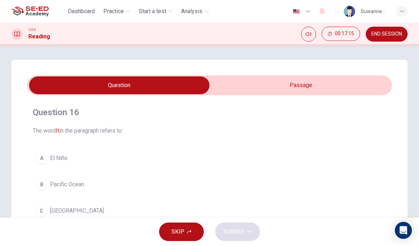
scroll to position [0, 0]
click at [310, 88] on input "checkbox" at bounding box center [119, 85] width 547 height 18
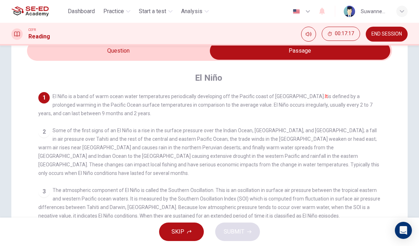
scroll to position [33, 0]
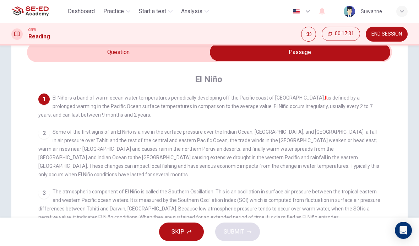
click at [156, 48] on input "checkbox" at bounding box center [299, 52] width 547 height 18
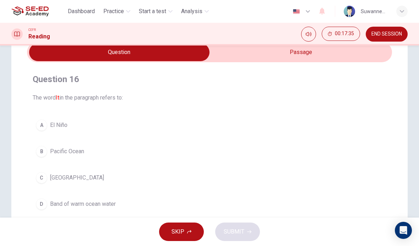
click at [71, 153] on span "Pacific Ocean" at bounding box center [67, 151] width 34 height 9
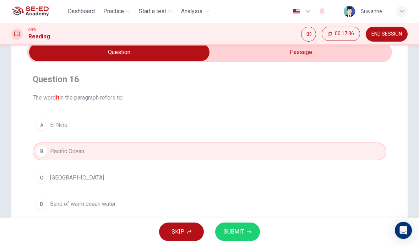
click at [243, 230] on span "SUBMIT" at bounding box center [234, 231] width 21 height 10
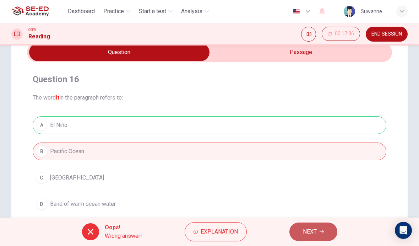
click at [319, 233] on icon "button" at bounding box center [321, 231] width 4 height 4
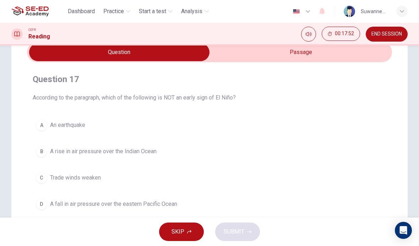
click at [310, 55] on input "checkbox" at bounding box center [119, 52] width 547 height 18
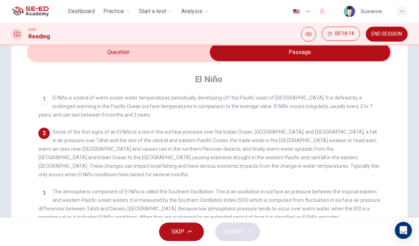
click at [98, 52] on input "checkbox" at bounding box center [299, 52] width 547 height 18
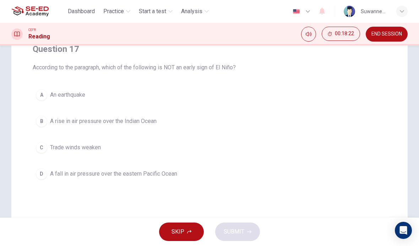
scroll to position [62, 0]
click at [37, 98] on div "A" at bounding box center [41, 95] width 11 height 11
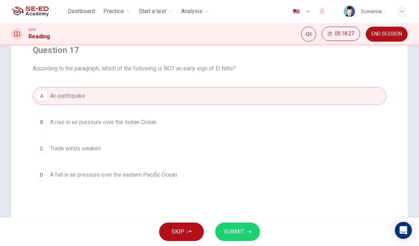
click at [231, 228] on span "SUBMIT" at bounding box center [234, 231] width 21 height 10
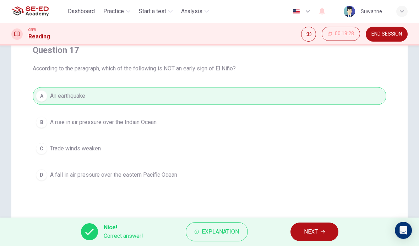
click at [235, 228] on span "Explanation" at bounding box center [220, 231] width 37 height 10
click at [317, 228] on span "NEXT" at bounding box center [311, 231] width 14 height 10
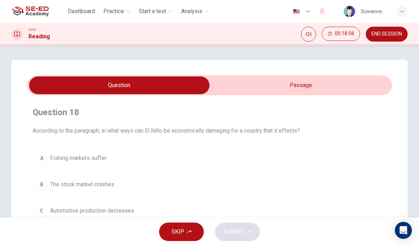
scroll to position [0, 0]
click at [309, 88] on input "checkbox" at bounding box center [119, 85] width 547 height 18
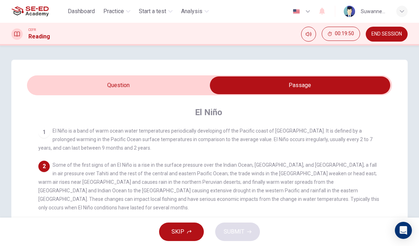
click at [125, 83] on input "checkbox" at bounding box center [299, 85] width 547 height 18
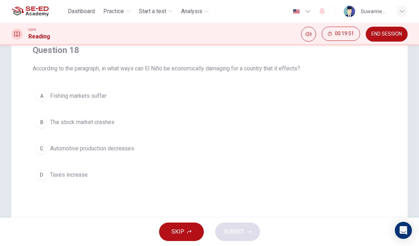
scroll to position [64, 0]
click at [41, 146] on div "C" at bounding box center [41, 146] width 11 height 11
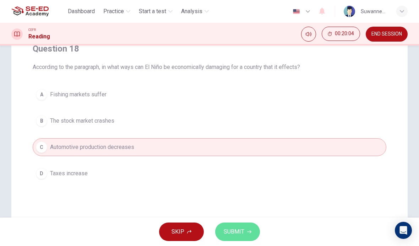
click at [241, 239] on button "SUBMIT" at bounding box center [237, 231] width 45 height 18
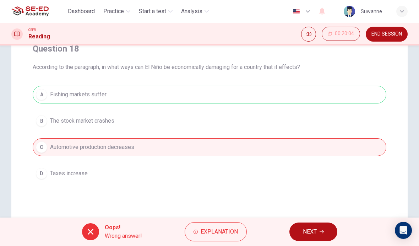
click at [234, 230] on span "Explanation" at bounding box center [218, 231] width 37 height 10
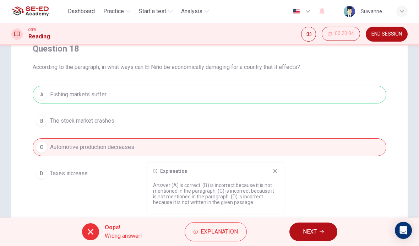
checkbox input "true"
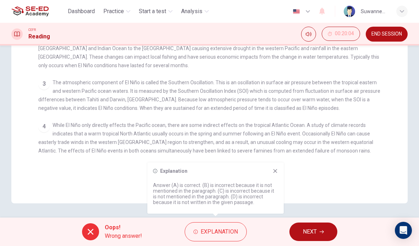
scroll to position [142, 0]
